Goal: Transaction & Acquisition: Subscribe to service/newsletter

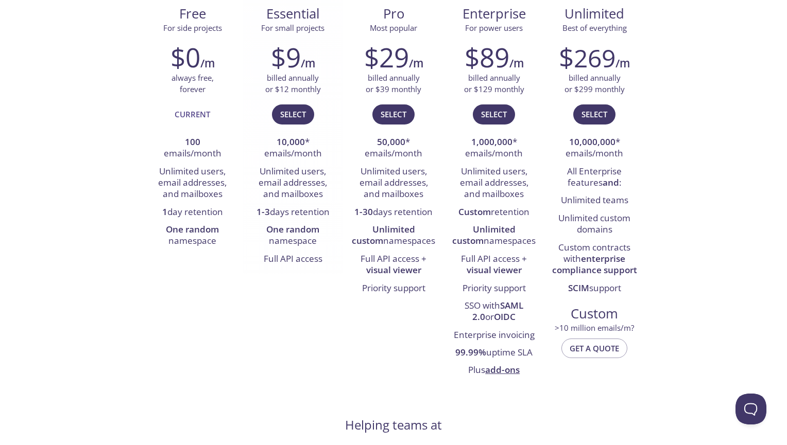
scroll to position [164, 0]
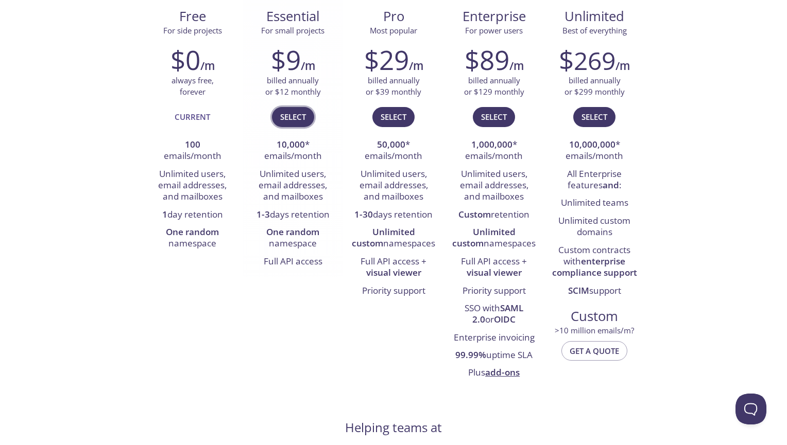
click at [298, 117] on span "Select" at bounding box center [293, 116] width 26 height 13
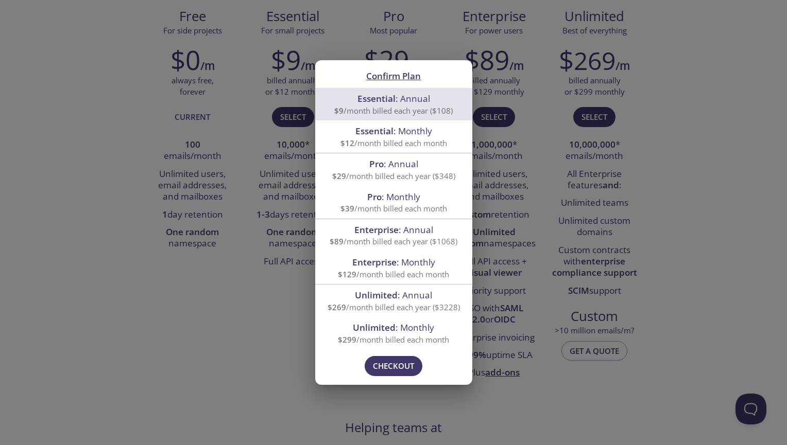
click at [418, 100] on span "Essential : Annual" at bounding box center [393, 99] width 73 height 12
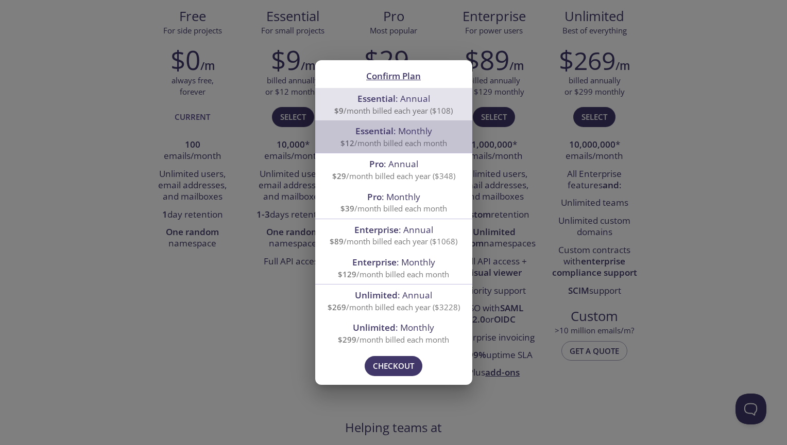
click at [409, 133] on span "Essential : Monthly" at bounding box center [393, 131] width 77 height 12
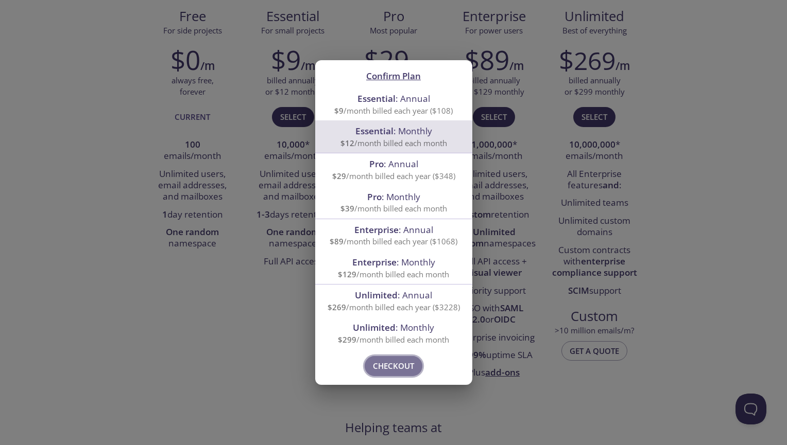
click at [396, 365] on span "Checkout" at bounding box center [393, 365] width 41 height 13
